Goal: Task Accomplishment & Management: Use online tool/utility

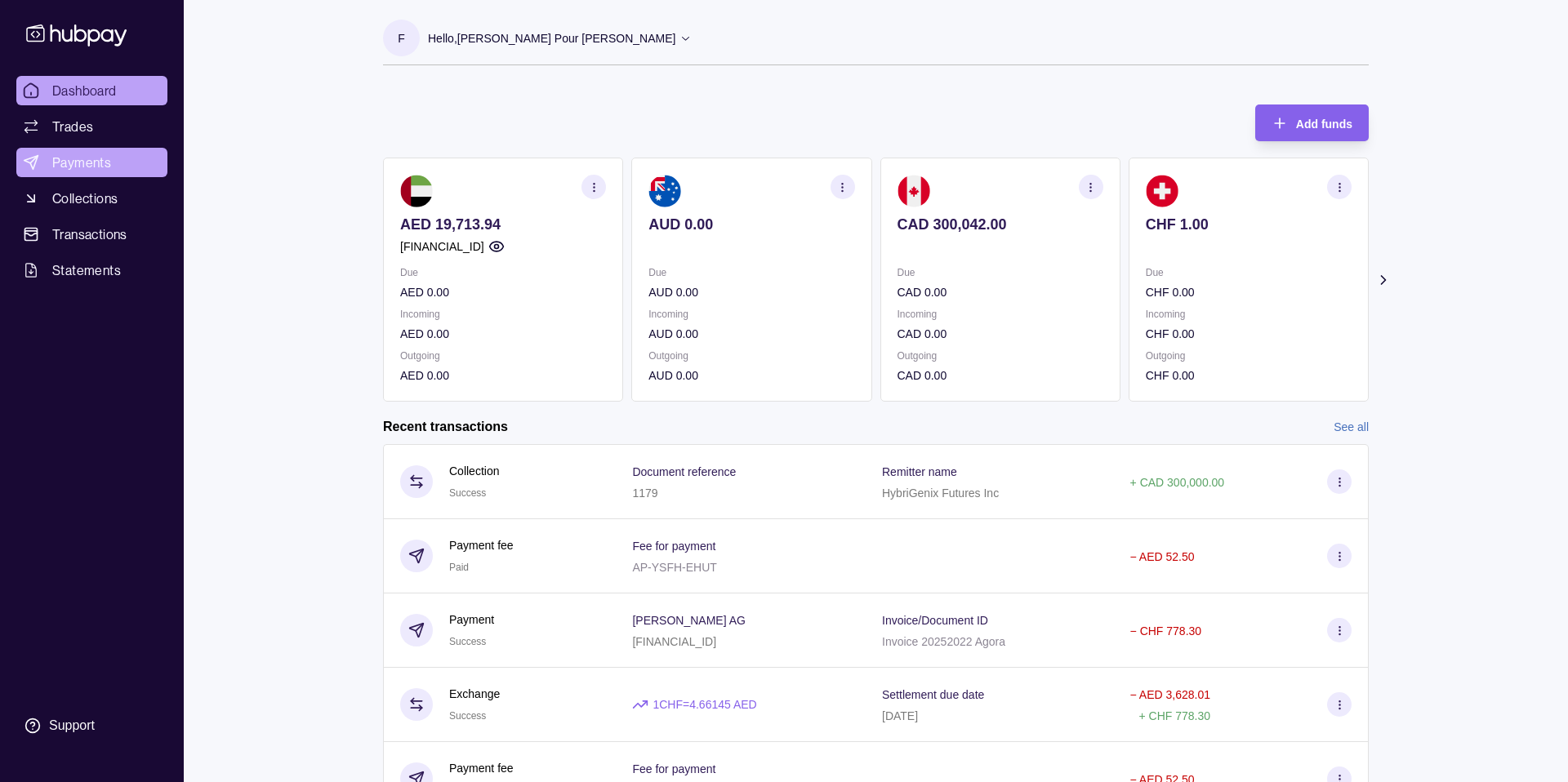
click at [79, 170] on span "Payments" at bounding box center [82, 162] width 59 height 20
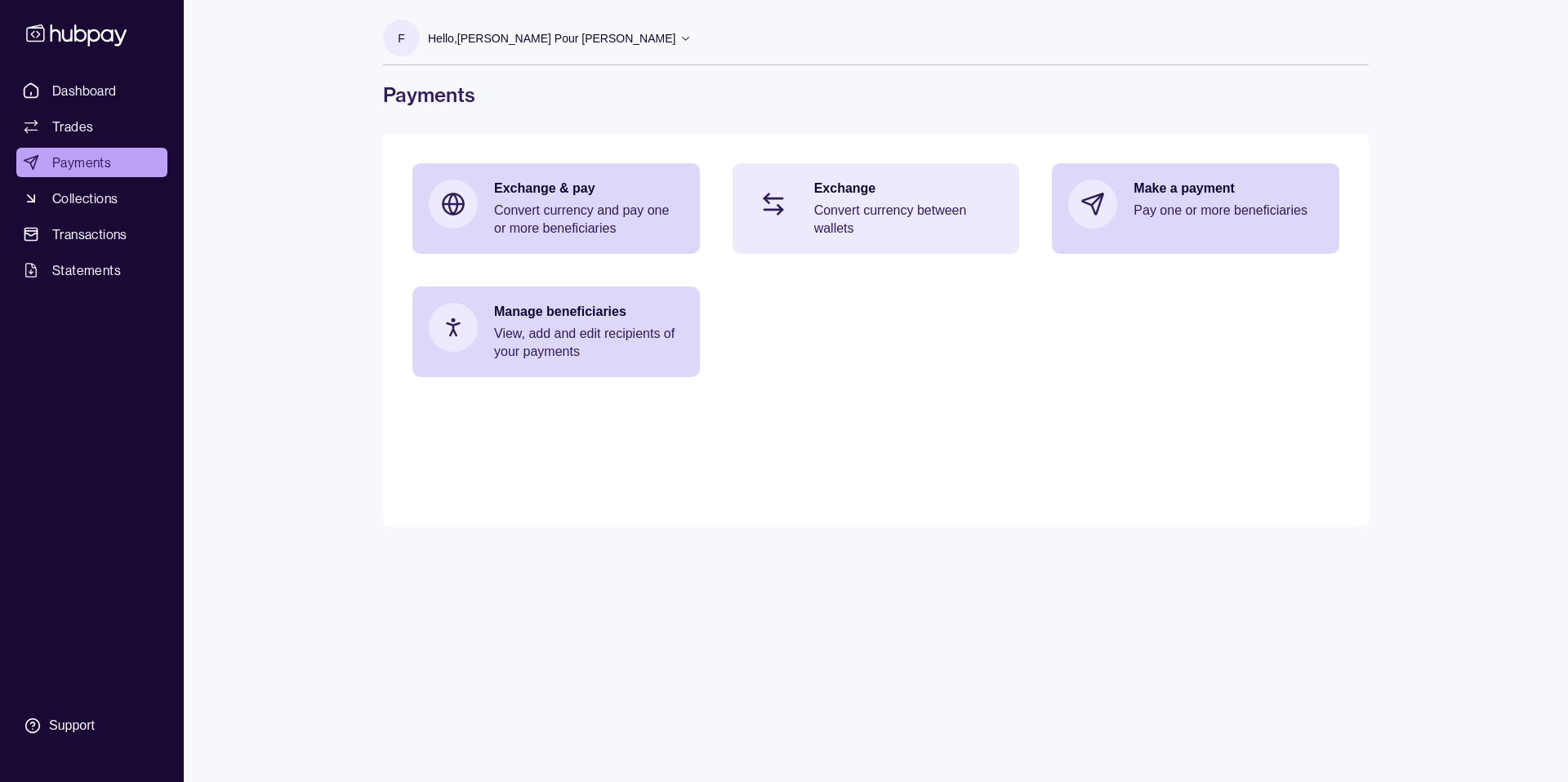
click at [914, 204] on p "Convert currency between wallets" at bounding box center [909, 219] width 190 height 36
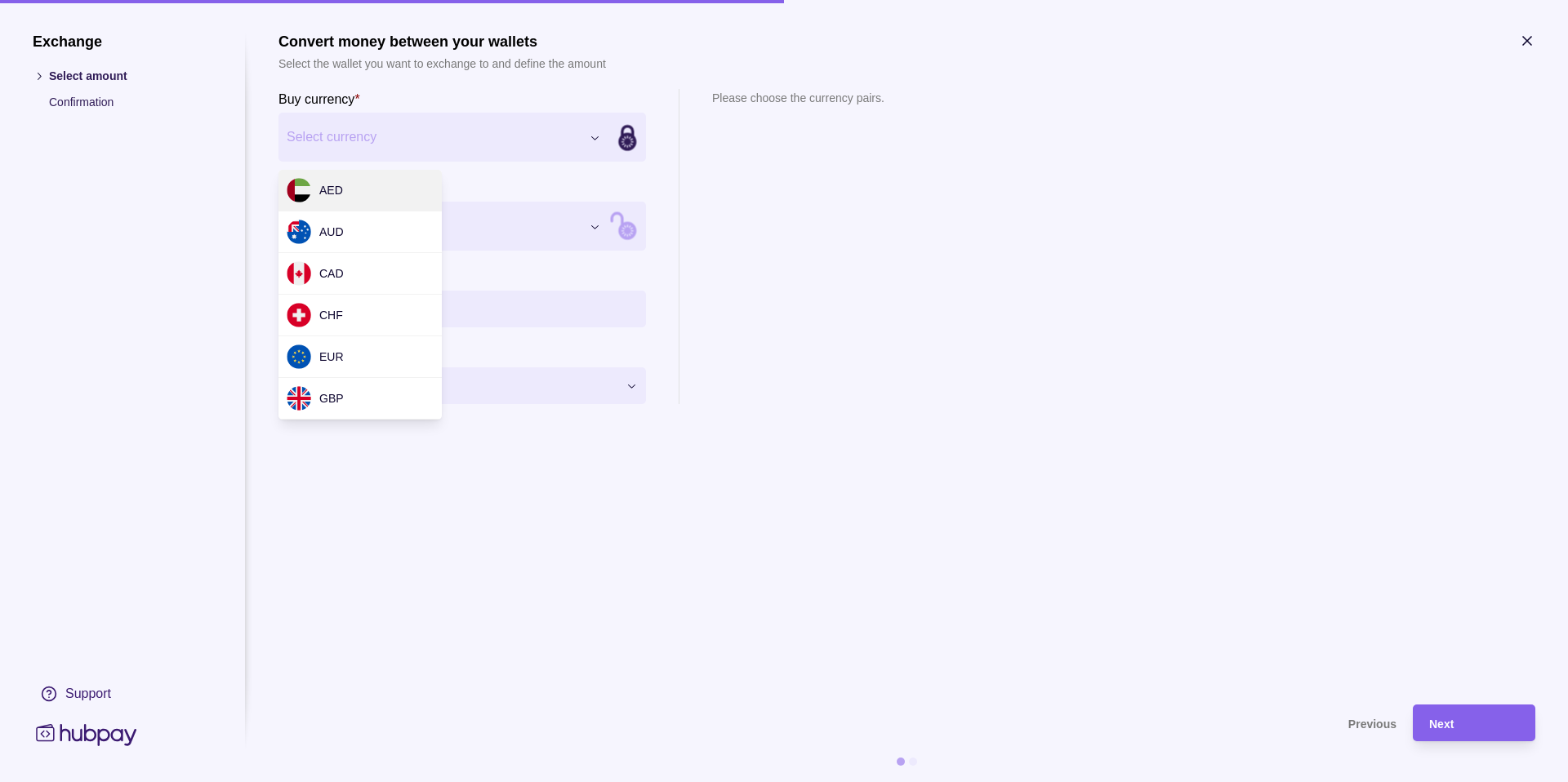
click at [456, 781] on div "Exchange Select amount Confirmation Support Convert money between your wallets …" at bounding box center [784, 782] width 1568 height 0
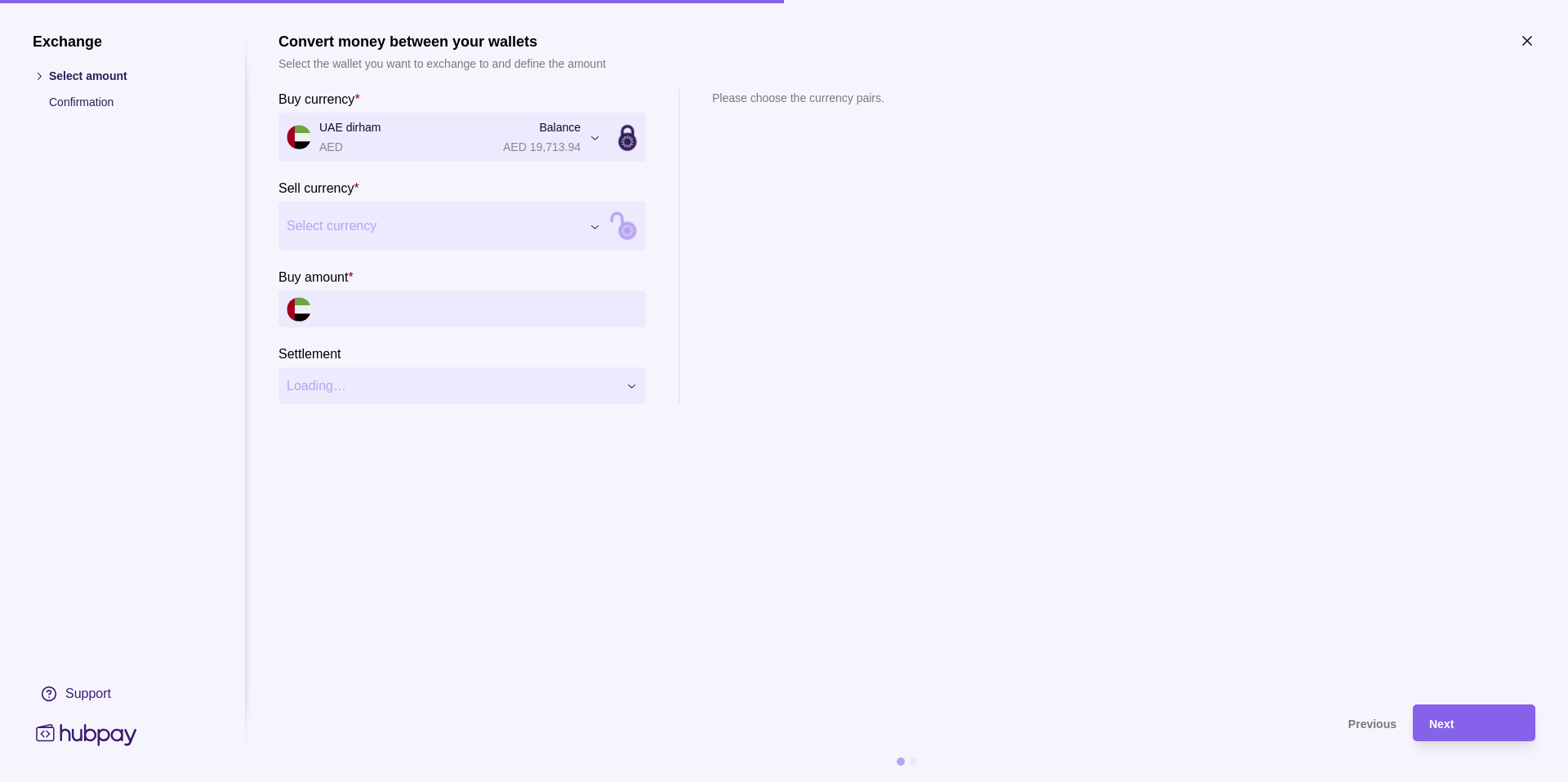
click at [490, 781] on div "Exchange Select amount Confirmation Support Convert money between your wallets …" at bounding box center [784, 782] width 1568 height 0
drag, startPoint x: 716, startPoint y: 134, endPoint x: 841, endPoint y: 128, distance: 125.1
click at [832, 128] on div "1 CAD = 2.64532 AED" at bounding box center [772, 132] width 119 height 18
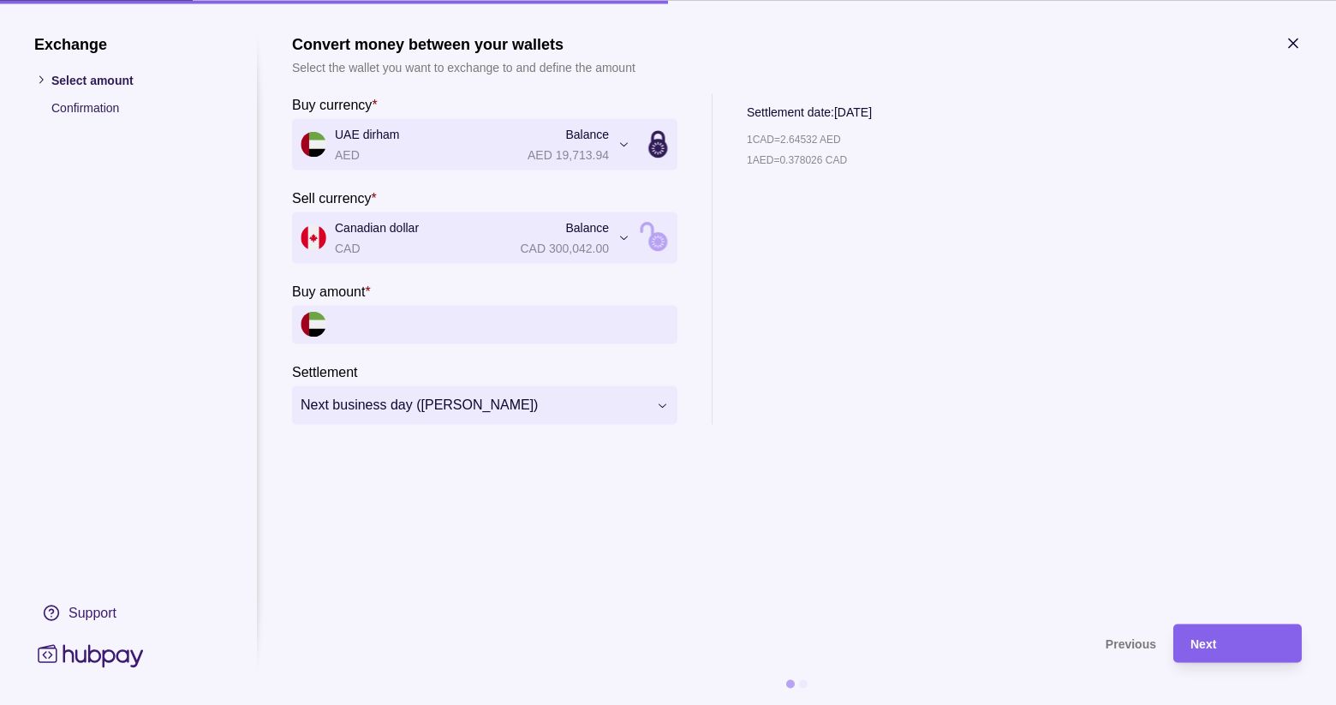
click at [809, 195] on div "1 CAD = 2.64532 AED 1 AED = 0.378026 CAD" at bounding box center [809, 276] width 125 height 295
drag, startPoint x: 787, startPoint y: 140, endPoint x: 811, endPoint y: 140, distance: 24.0
click at [811, 140] on p "1 CAD = 2.64532 AED" at bounding box center [794, 138] width 94 height 19
drag, startPoint x: 791, startPoint y: 140, endPoint x: 824, endPoint y: 139, distance: 33.4
click at [824, 139] on p "1 CAD = 2.64532 AED" at bounding box center [794, 138] width 94 height 19
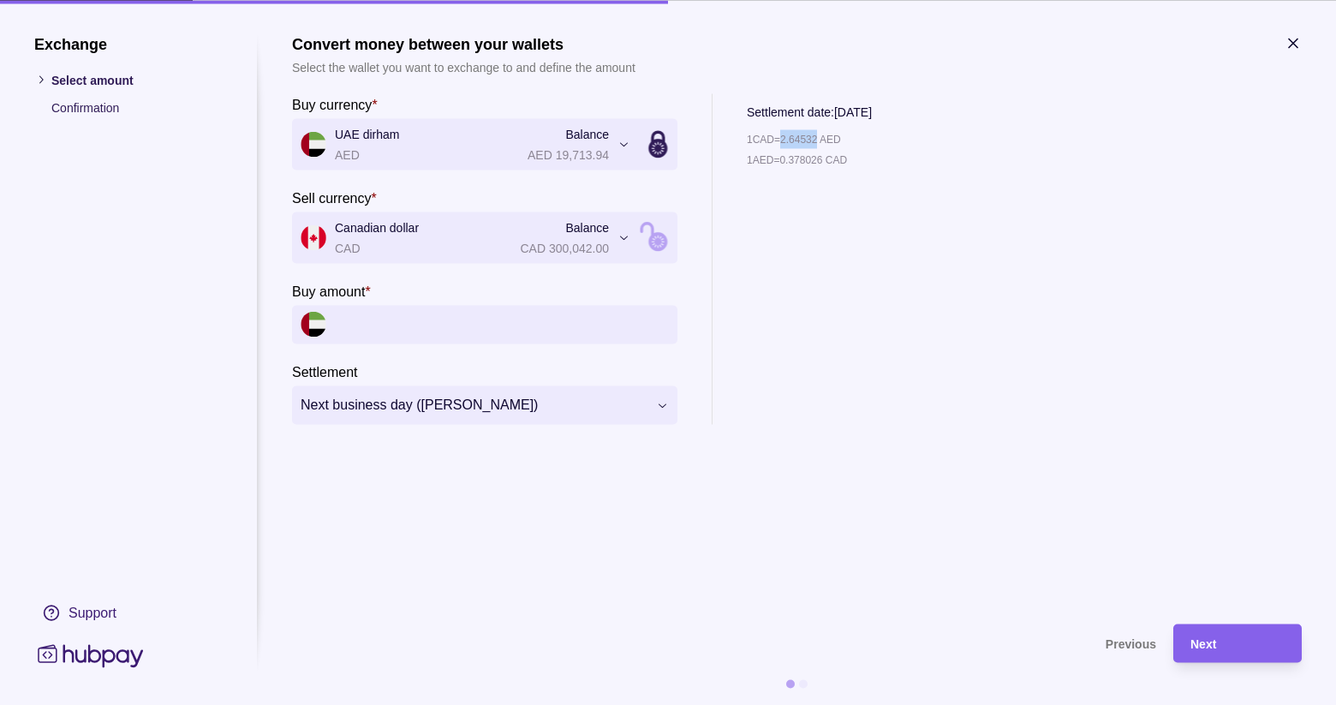
copy p "2.64532"
click at [1001, 335] on div "**********" at bounding box center [796, 258] width 1009 height 330
click at [1230, 644] on div "Next" at bounding box center [1237, 643] width 94 height 21
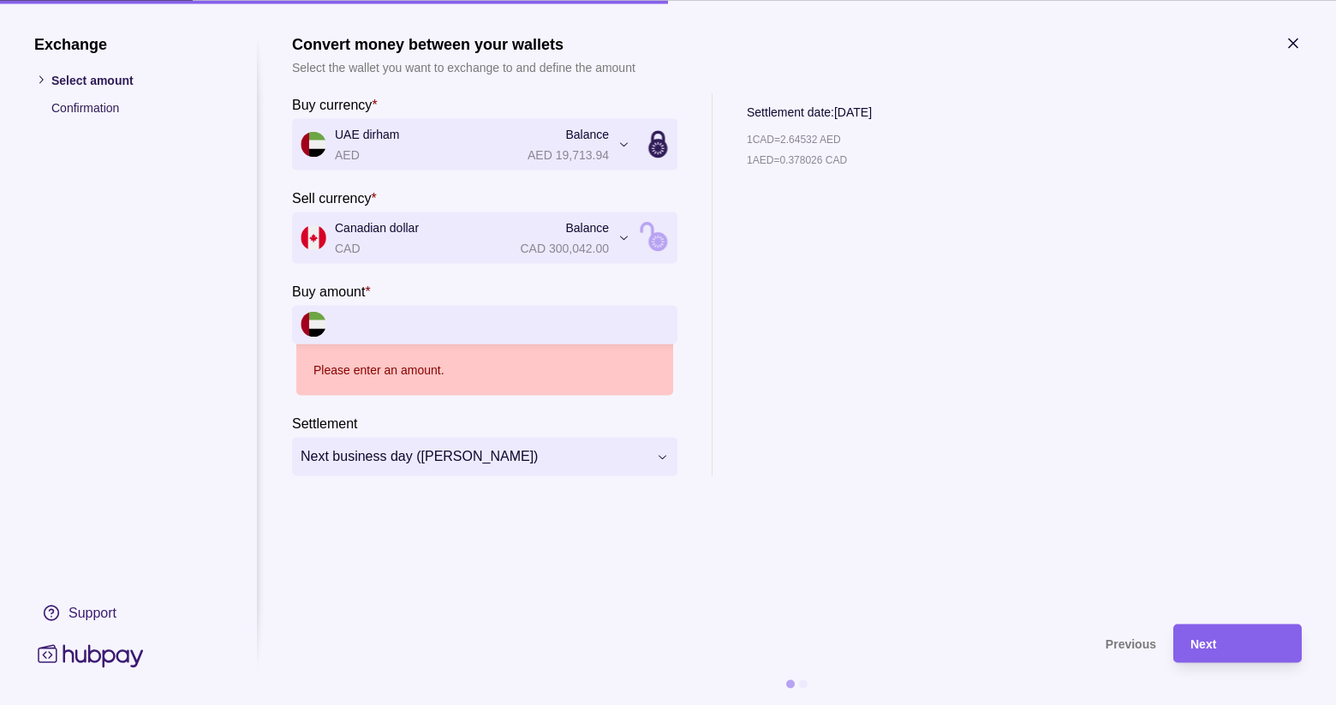
click at [430, 324] on input "Buy amount *" at bounding box center [502, 324] width 334 height 39
drag, startPoint x: 788, startPoint y: 140, endPoint x: 825, endPoint y: 199, distance: 70.8
click at [854, 134] on div "1 CAD = 2.64532 AED" at bounding box center [809, 138] width 125 height 19
click at [1287, 41] on icon "button" at bounding box center [1292, 42] width 17 height 17
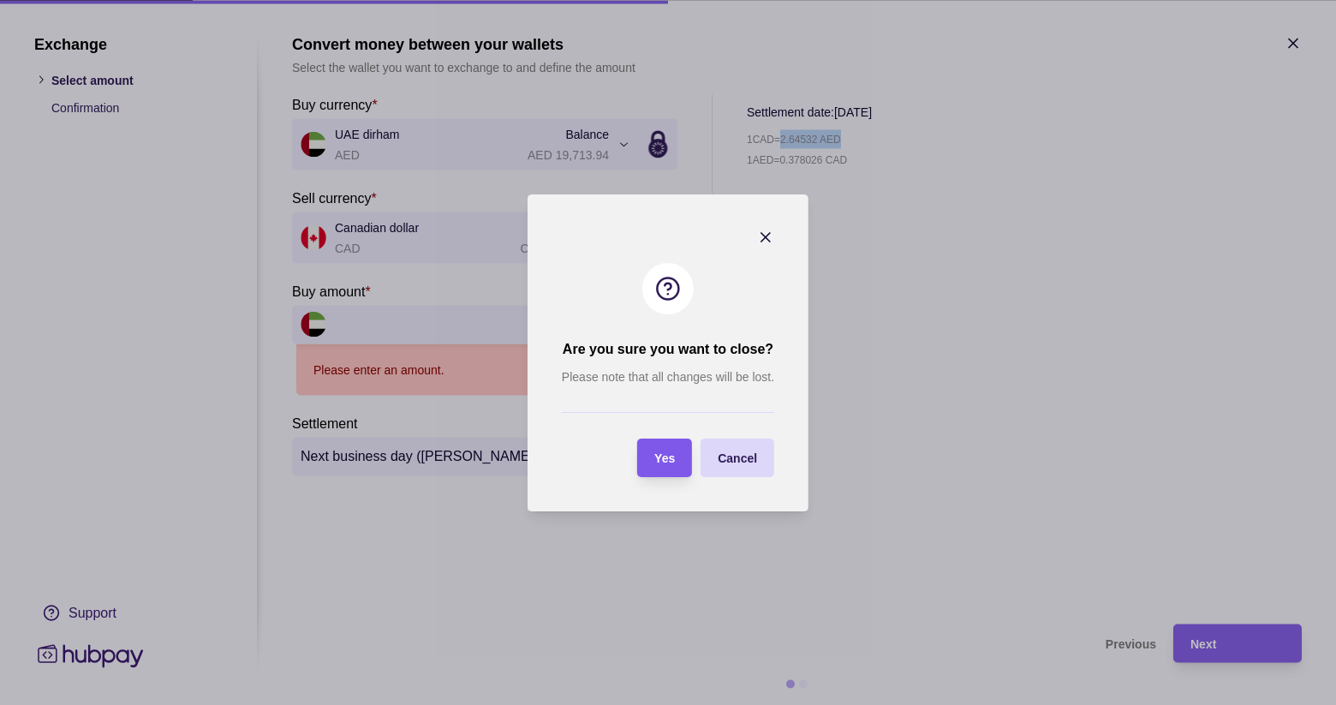
click at [653, 469] on div "Yes" at bounding box center [651, 457] width 46 height 39
